Goal: Navigation & Orientation: Find specific page/section

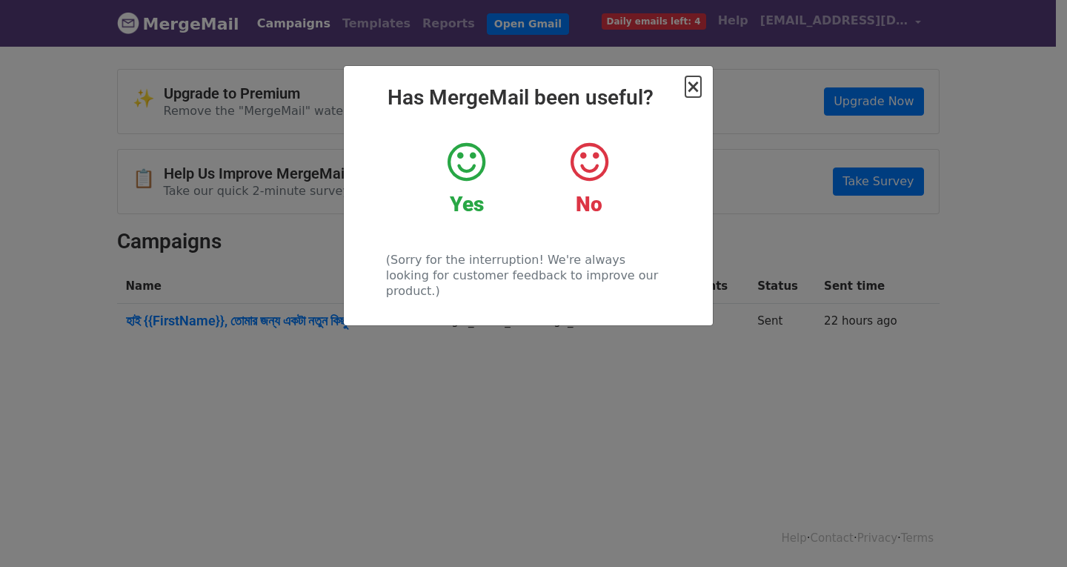
click at [690, 93] on span "×" at bounding box center [692, 86] width 15 height 21
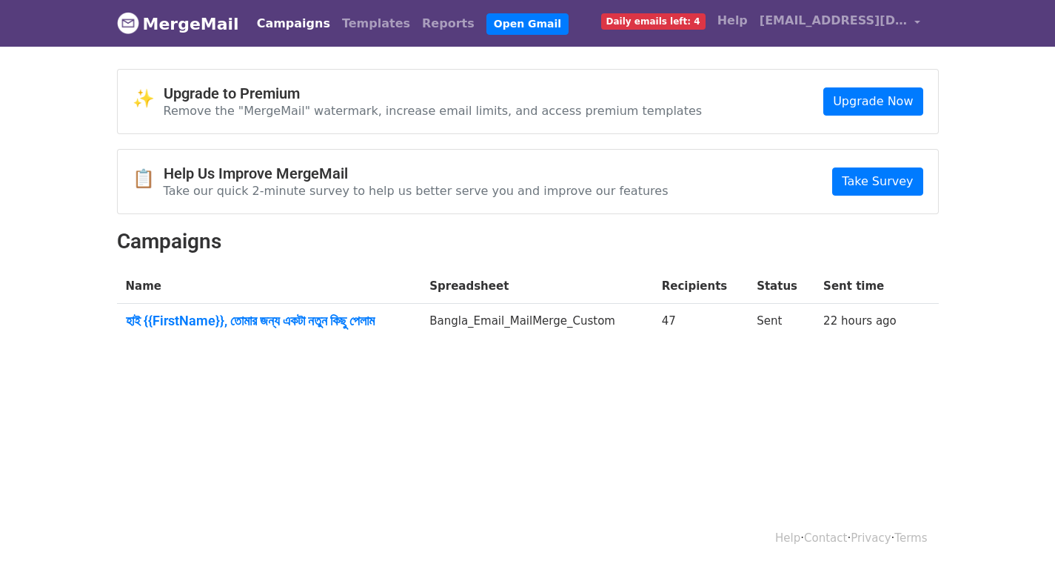
click at [706, 20] on span "Daily emails left: 4" at bounding box center [653, 21] width 104 height 16
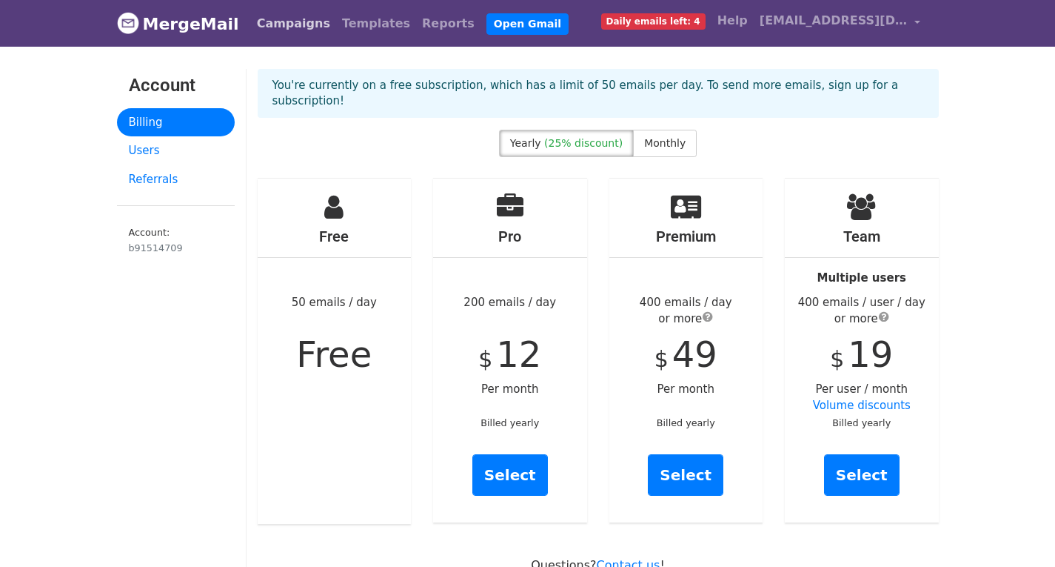
click at [281, 20] on link "Campaigns" at bounding box center [293, 24] width 85 height 30
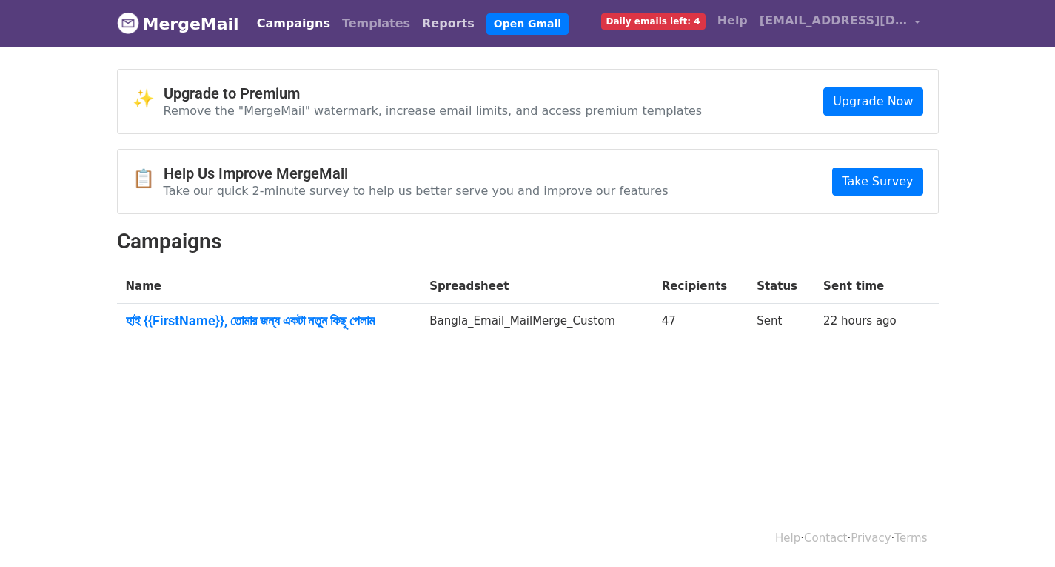
click at [416, 17] on link "Reports" at bounding box center [448, 24] width 64 height 30
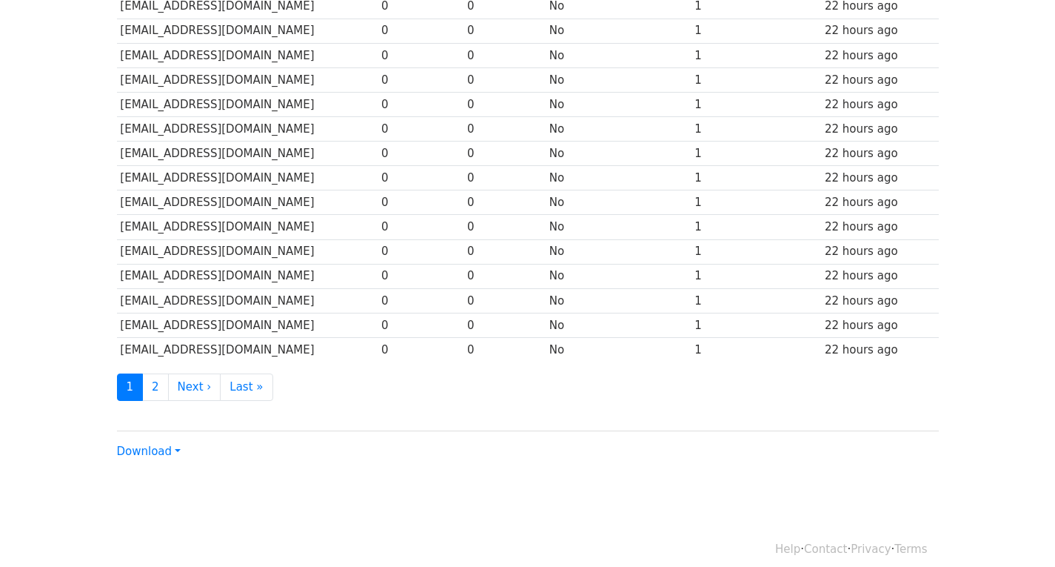
scroll to position [640, 0]
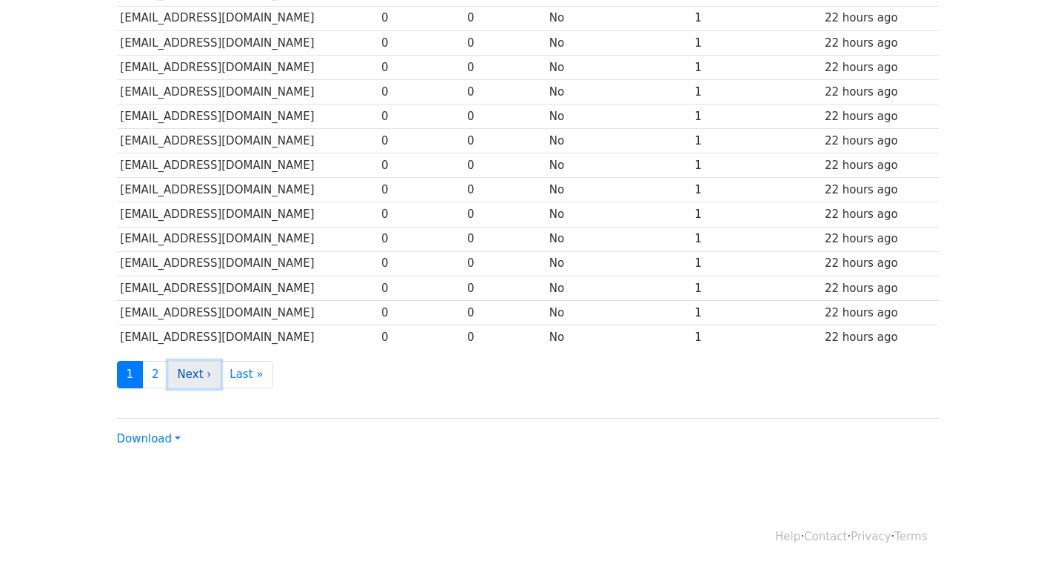
click at [204, 368] on link "Next ›" at bounding box center [194, 374] width 53 height 27
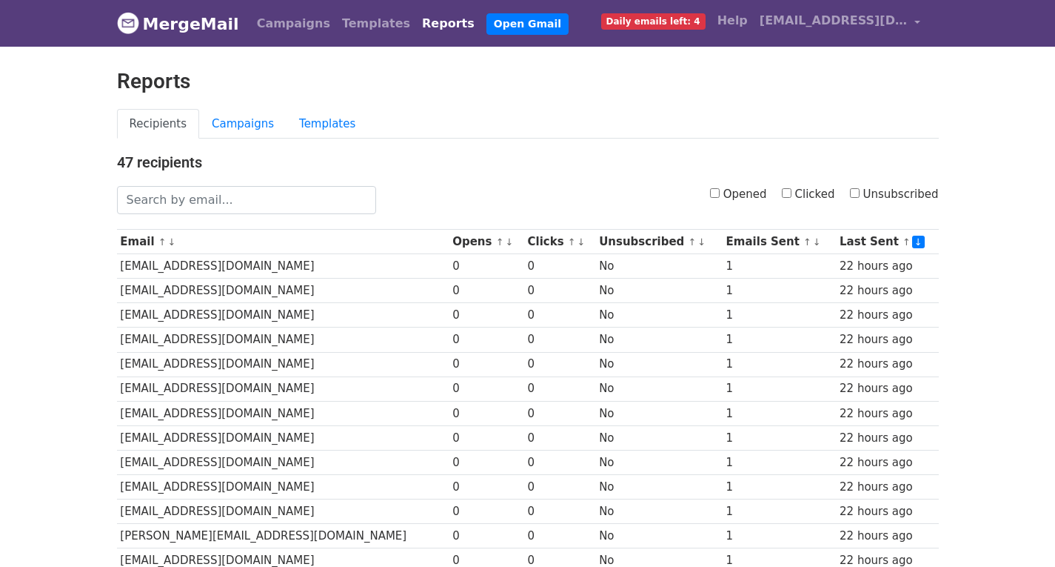
click at [481, 12] on li "Open Gmail" at bounding box center [525, 24] width 88 height 30
click at [487, 22] on link "Open Gmail" at bounding box center [528, 23] width 82 height 21
click at [487, 16] on link "Open Gmail" at bounding box center [528, 23] width 82 height 21
